Goal: Browse casually: Explore the website without a specific task or goal

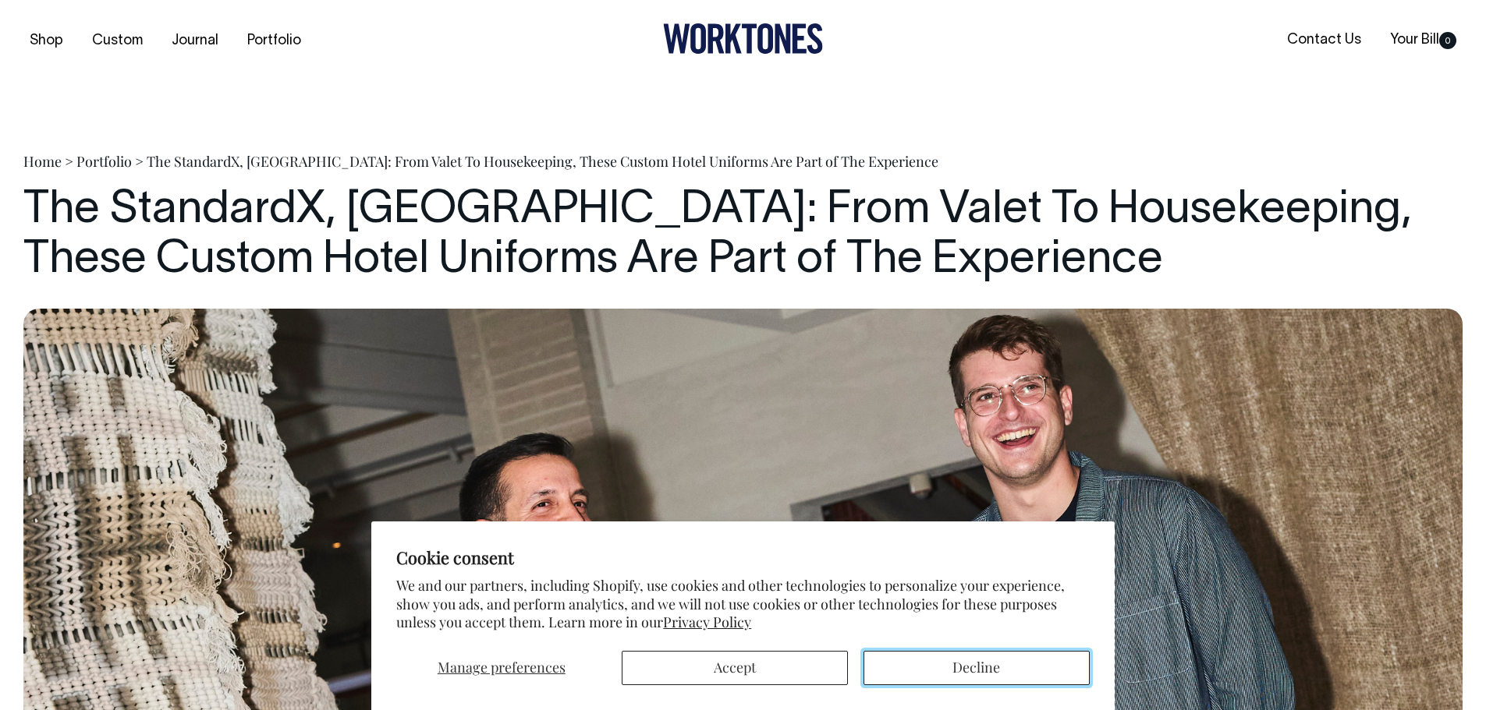
click at [951, 668] on button "Decline" at bounding box center [976, 668] width 226 height 34
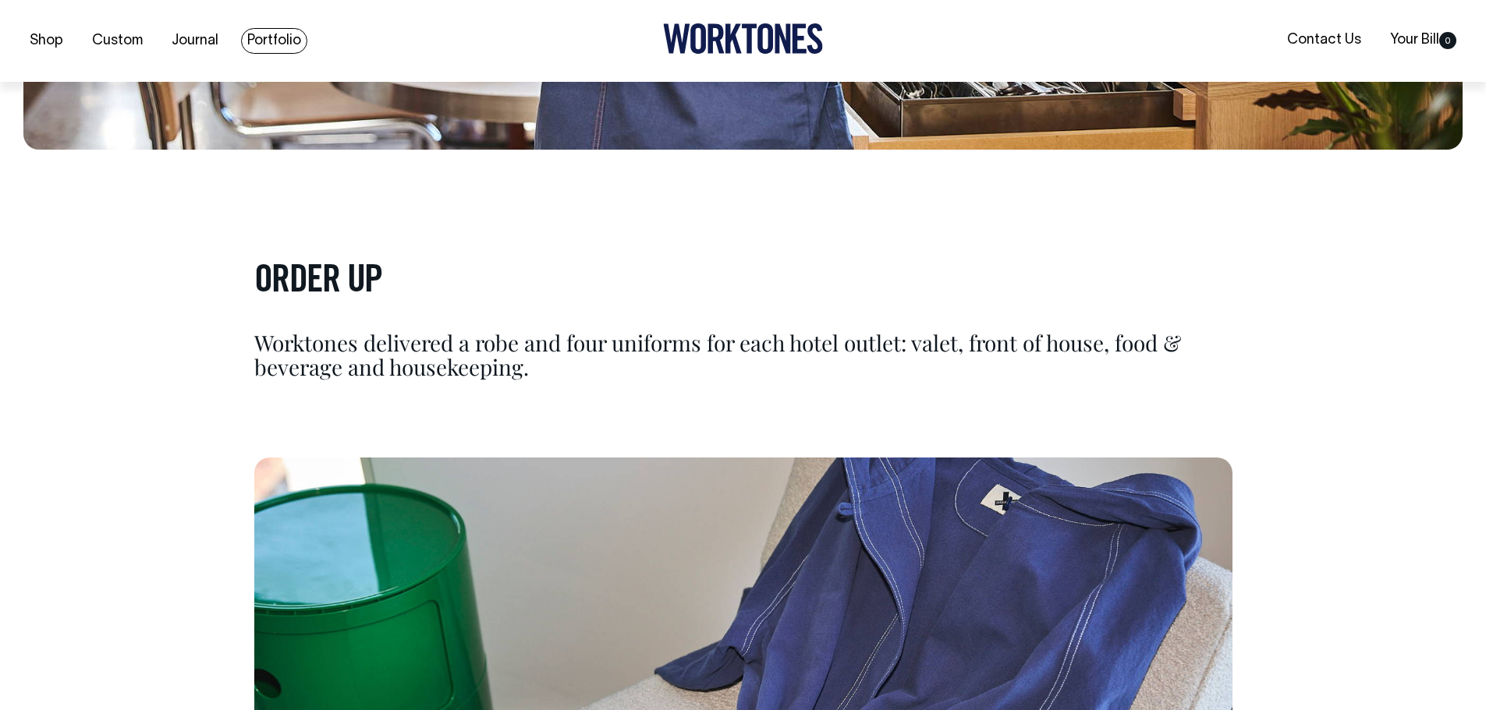
scroll to position [7564, 0]
click at [260, 37] on link "Portfolio" at bounding box center [274, 41] width 66 height 26
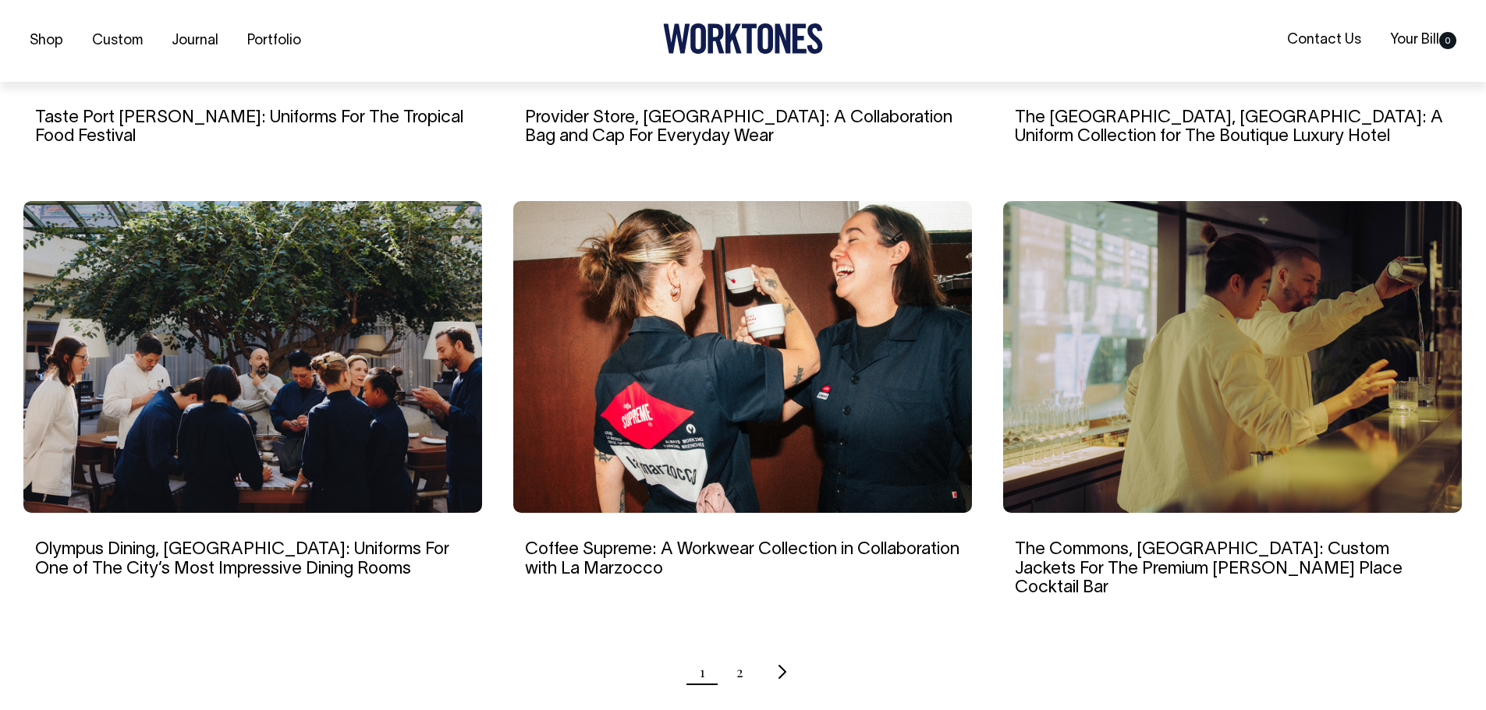
scroll to position [1326, 0]
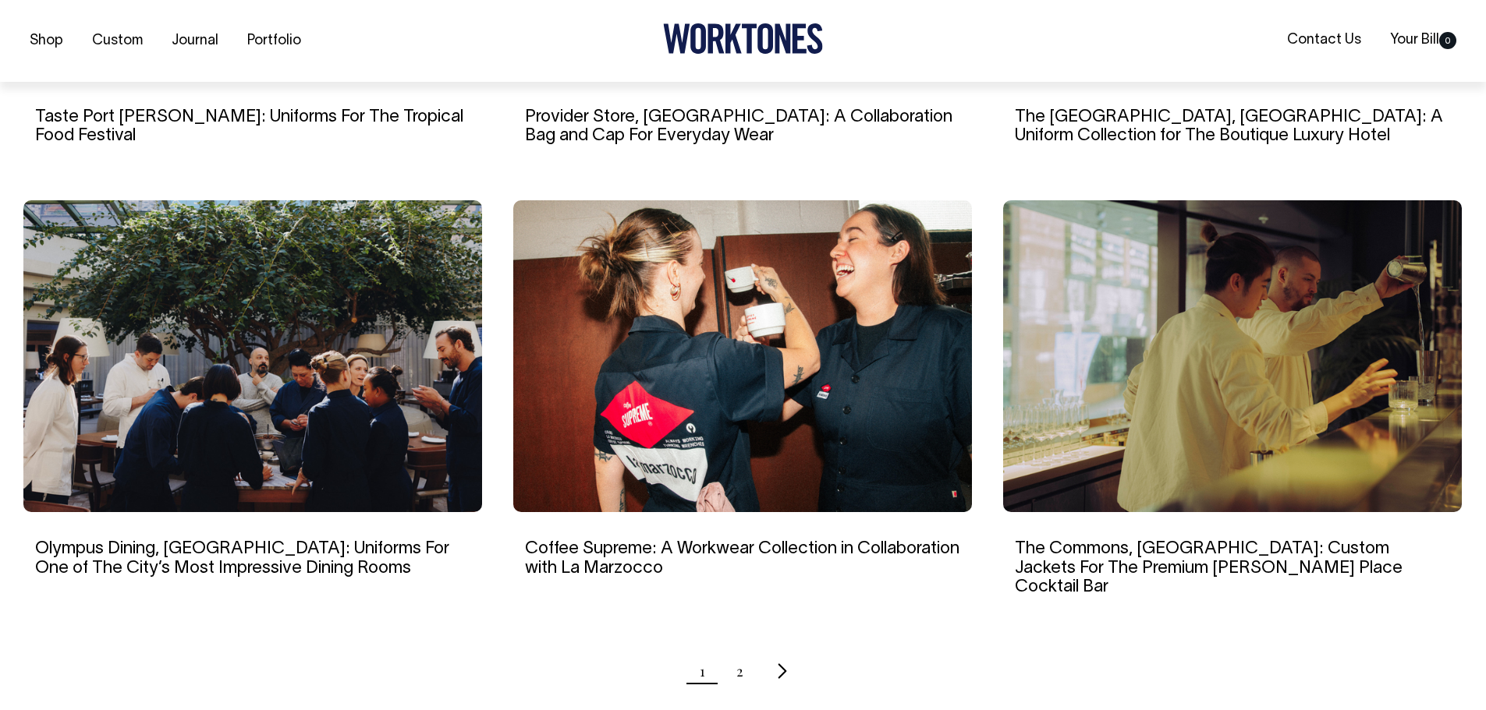
click at [778, 663] on icon "Next page" at bounding box center [782, 671] width 10 height 16
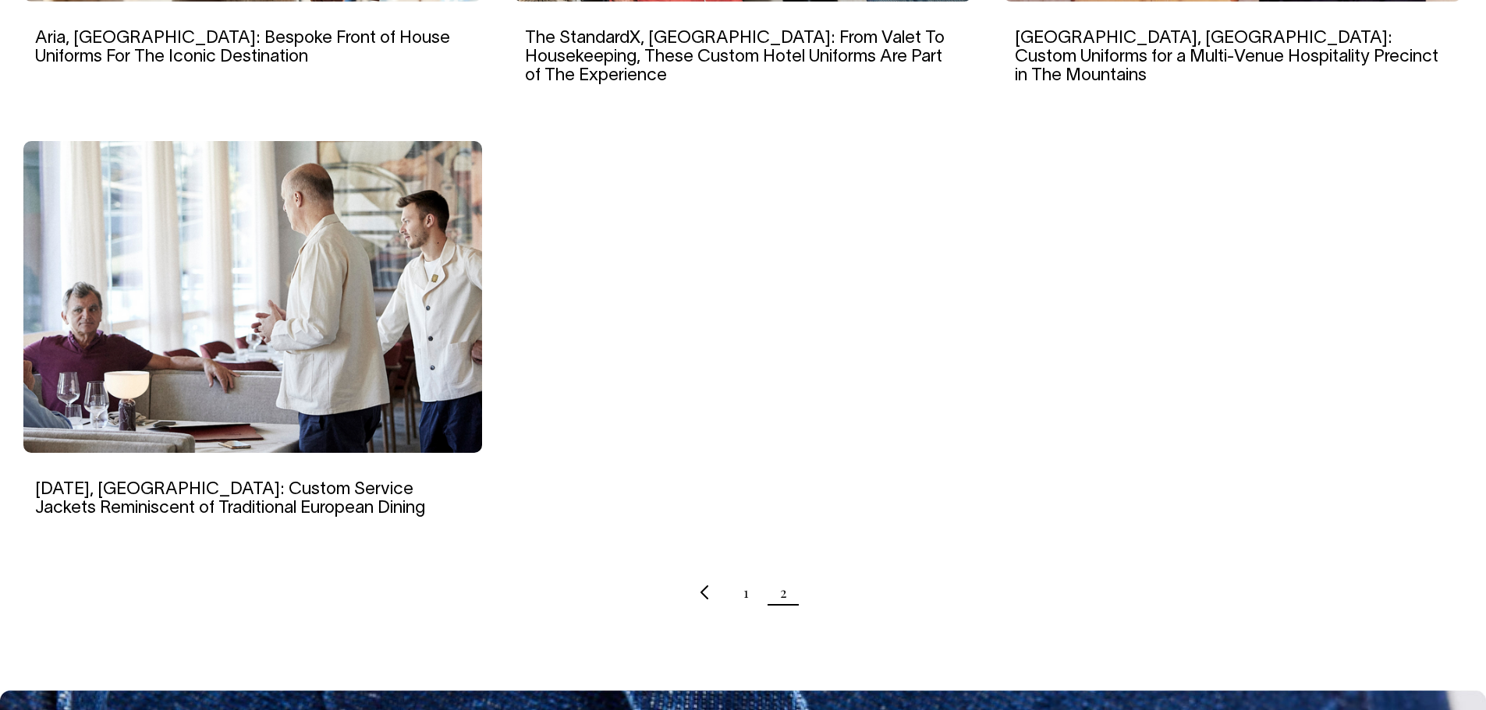
scroll to position [1404, 0]
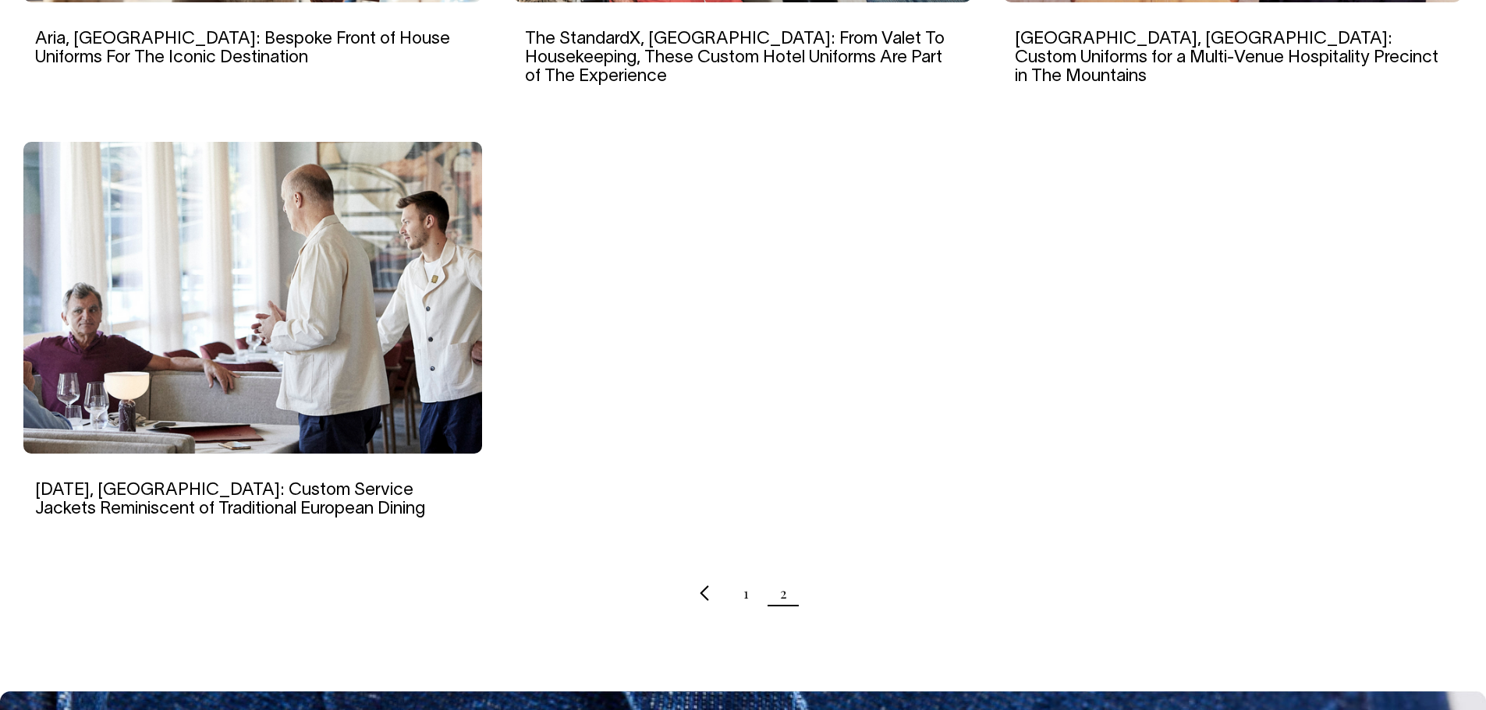
click at [709, 585] on icon "Previous page" at bounding box center [704, 593] width 10 height 16
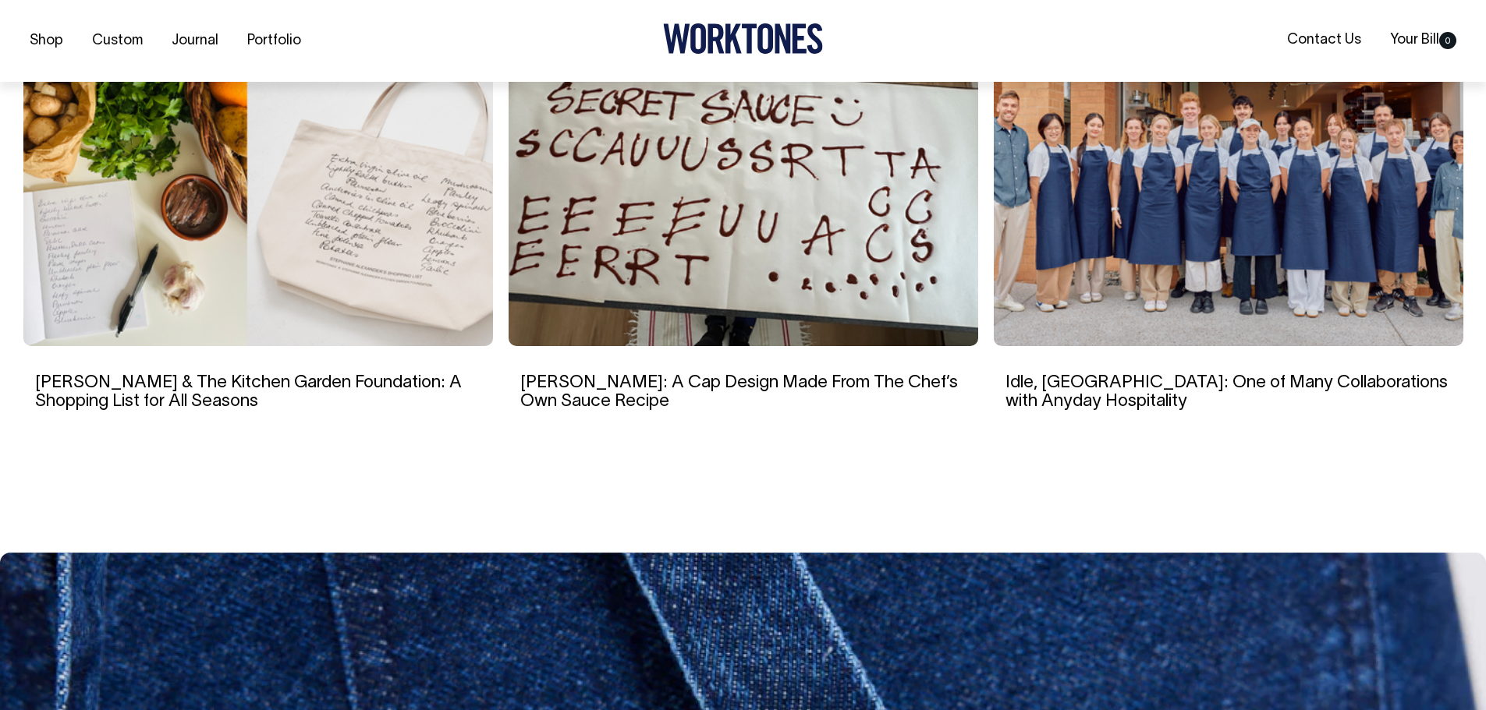
scroll to position [9124, 0]
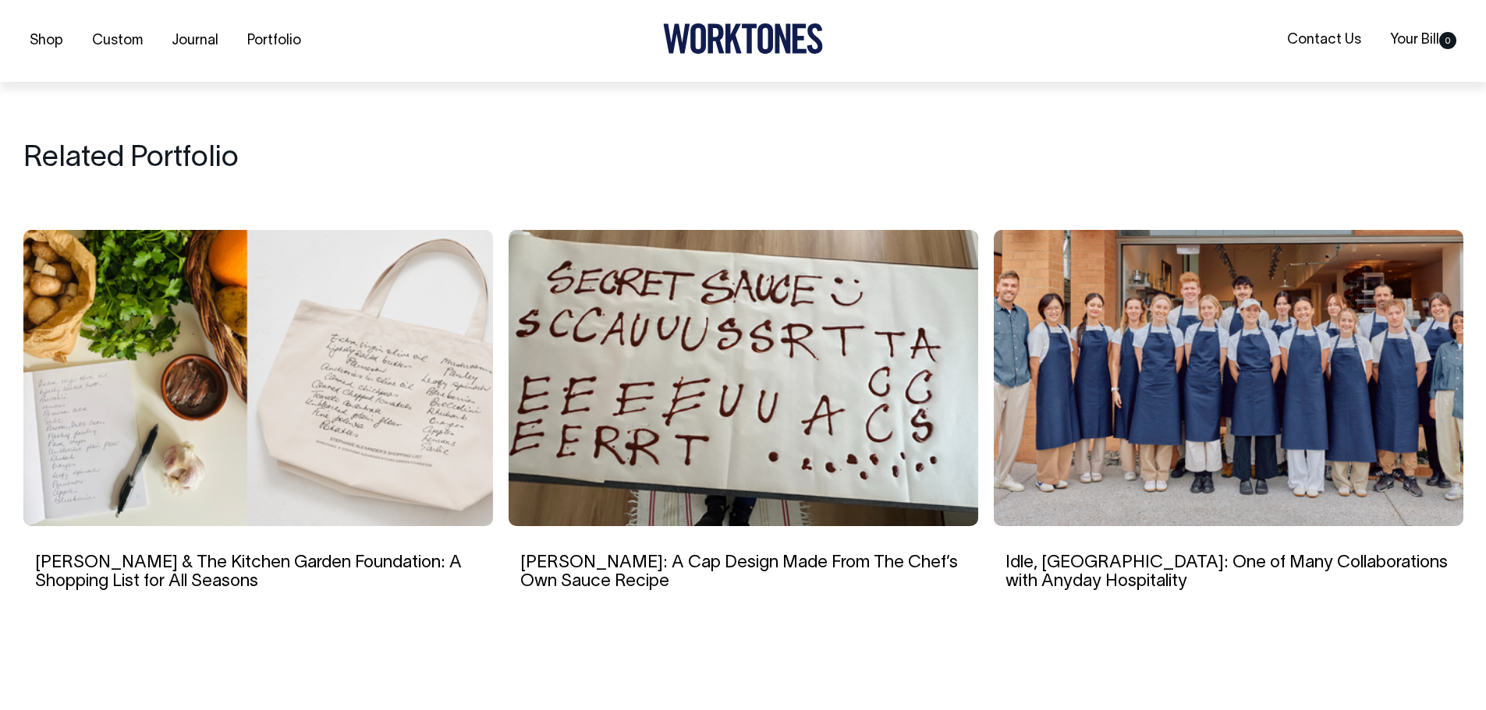
scroll to position [13101, 0]
